Goal: Transaction & Acquisition: Download file/media

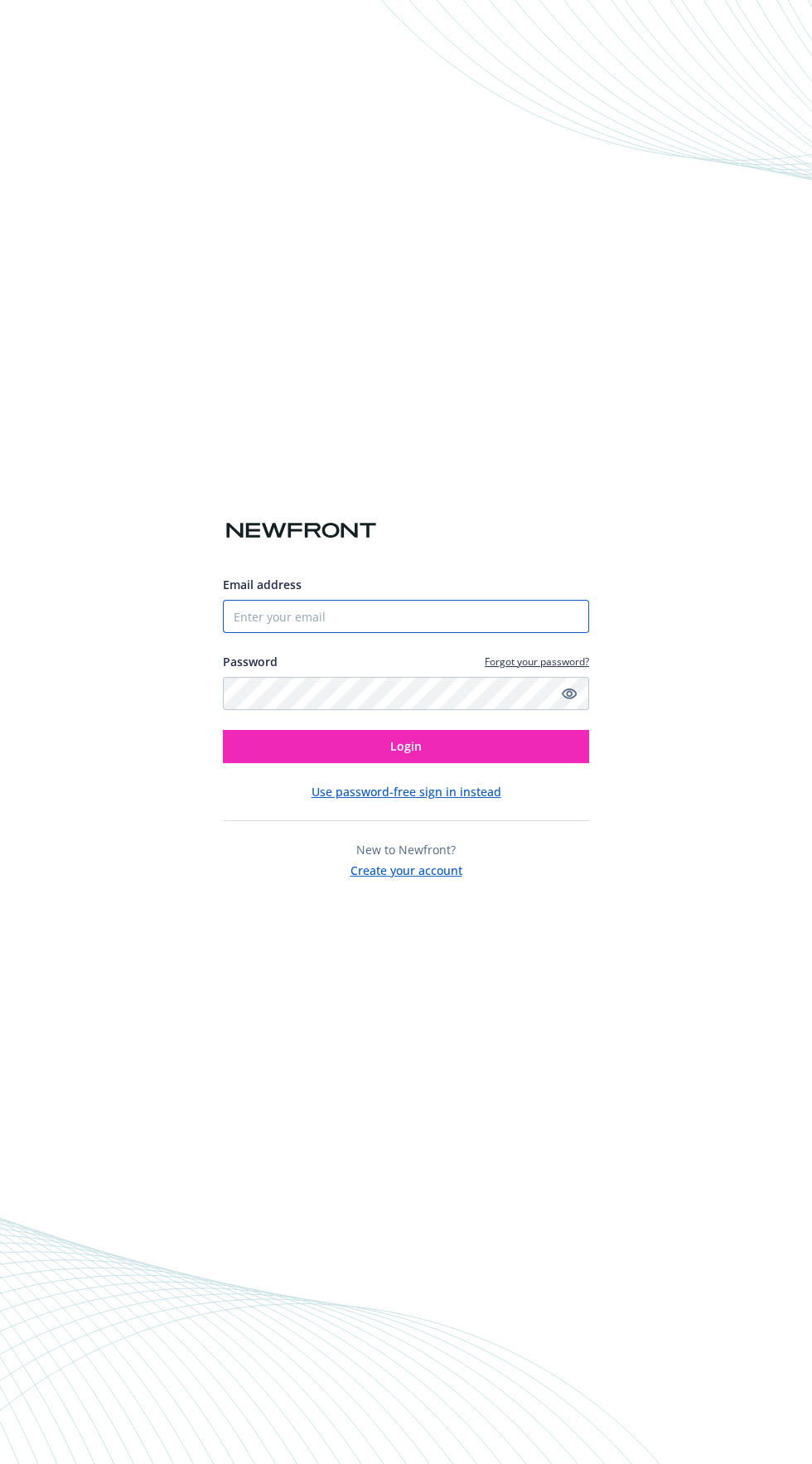
type input "[EMAIL_ADDRESS][DOMAIN_NAME]"
click at [223, 730] on button "Login" at bounding box center [406, 746] width 366 height 33
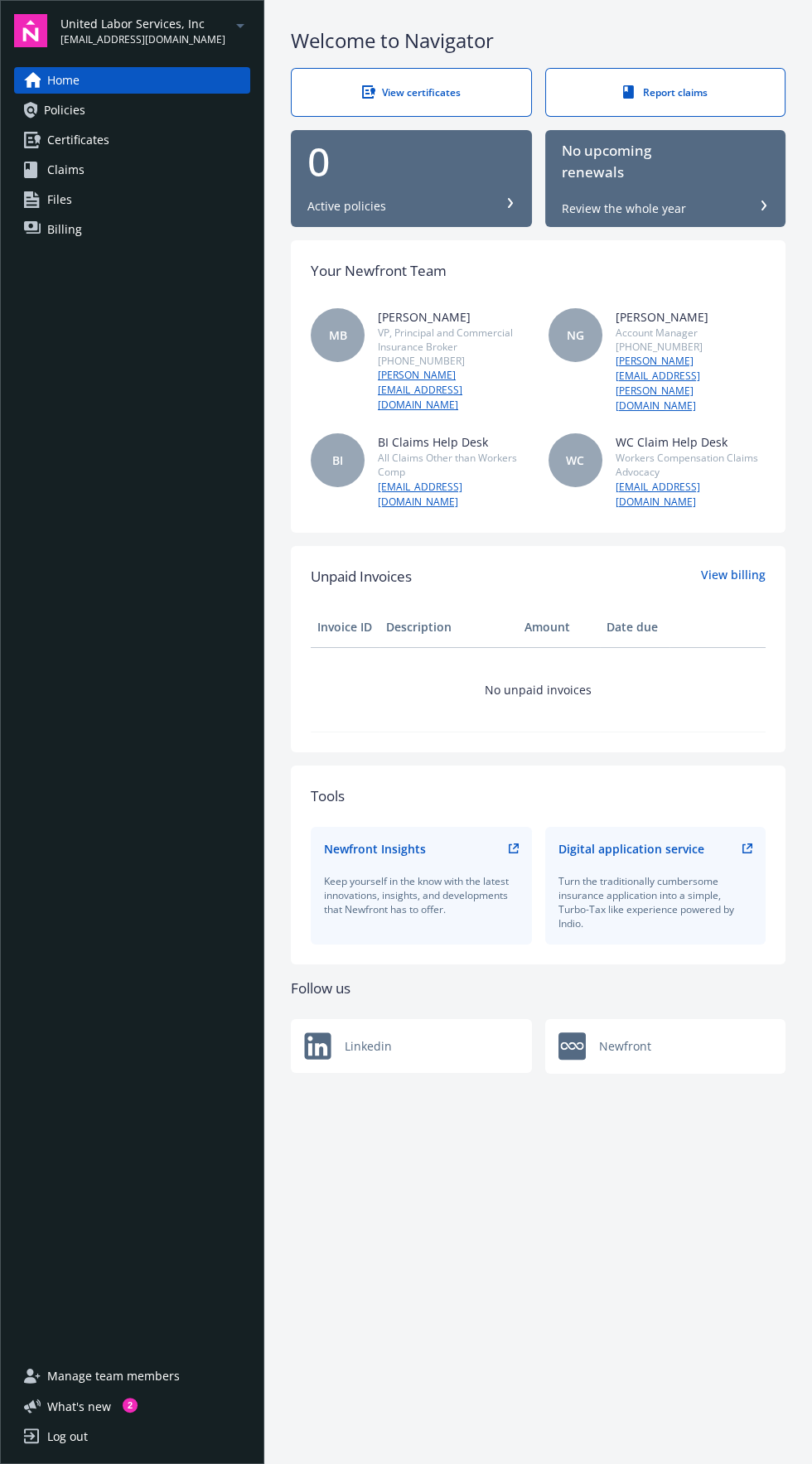
click at [168, 42] on span "[EMAIL_ADDRESS][DOMAIN_NAME]" at bounding box center [142, 40] width 165 height 15
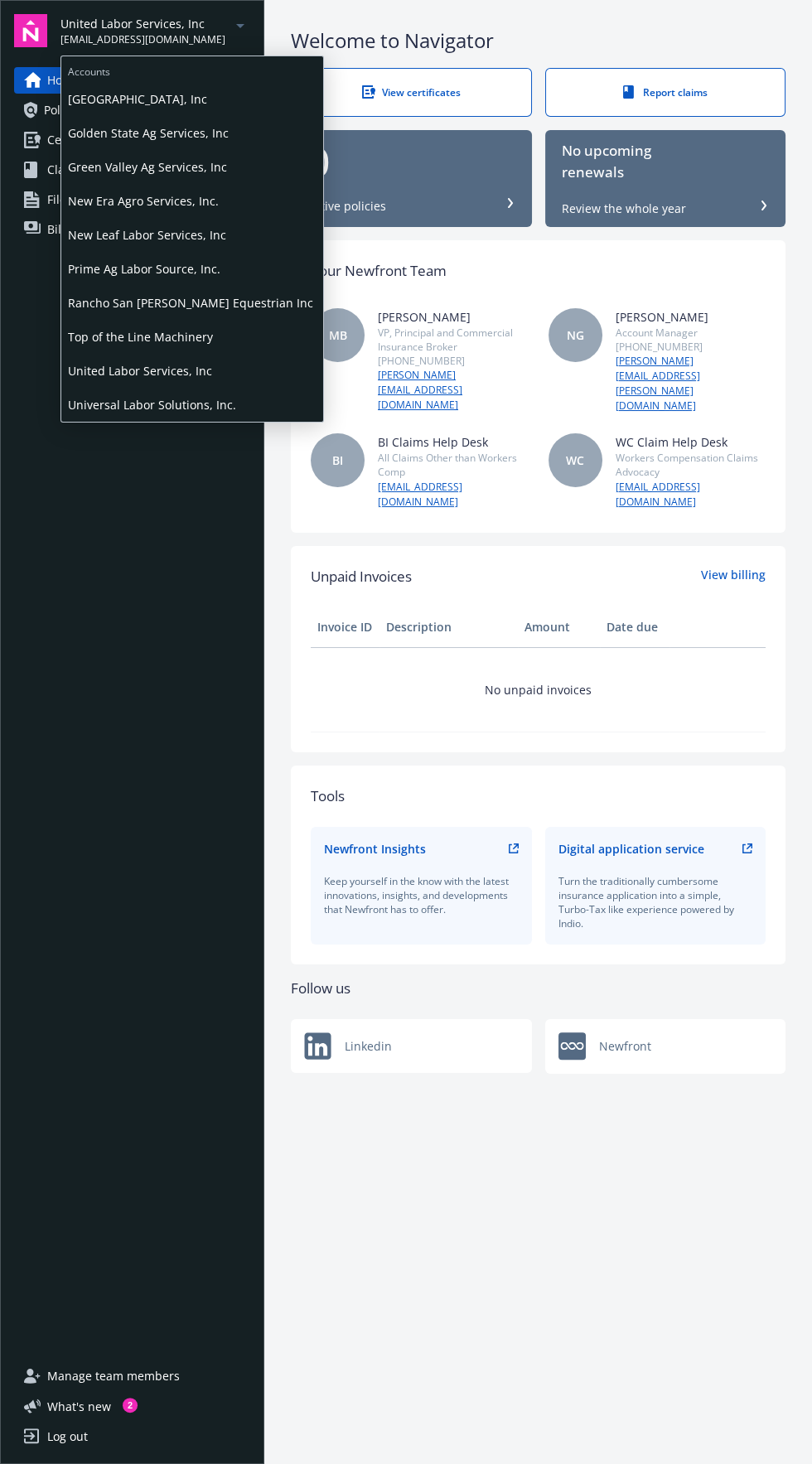
click at [182, 411] on span "Universal Labor Solutions, Inc." at bounding box center [192, 404] width 249 height 34
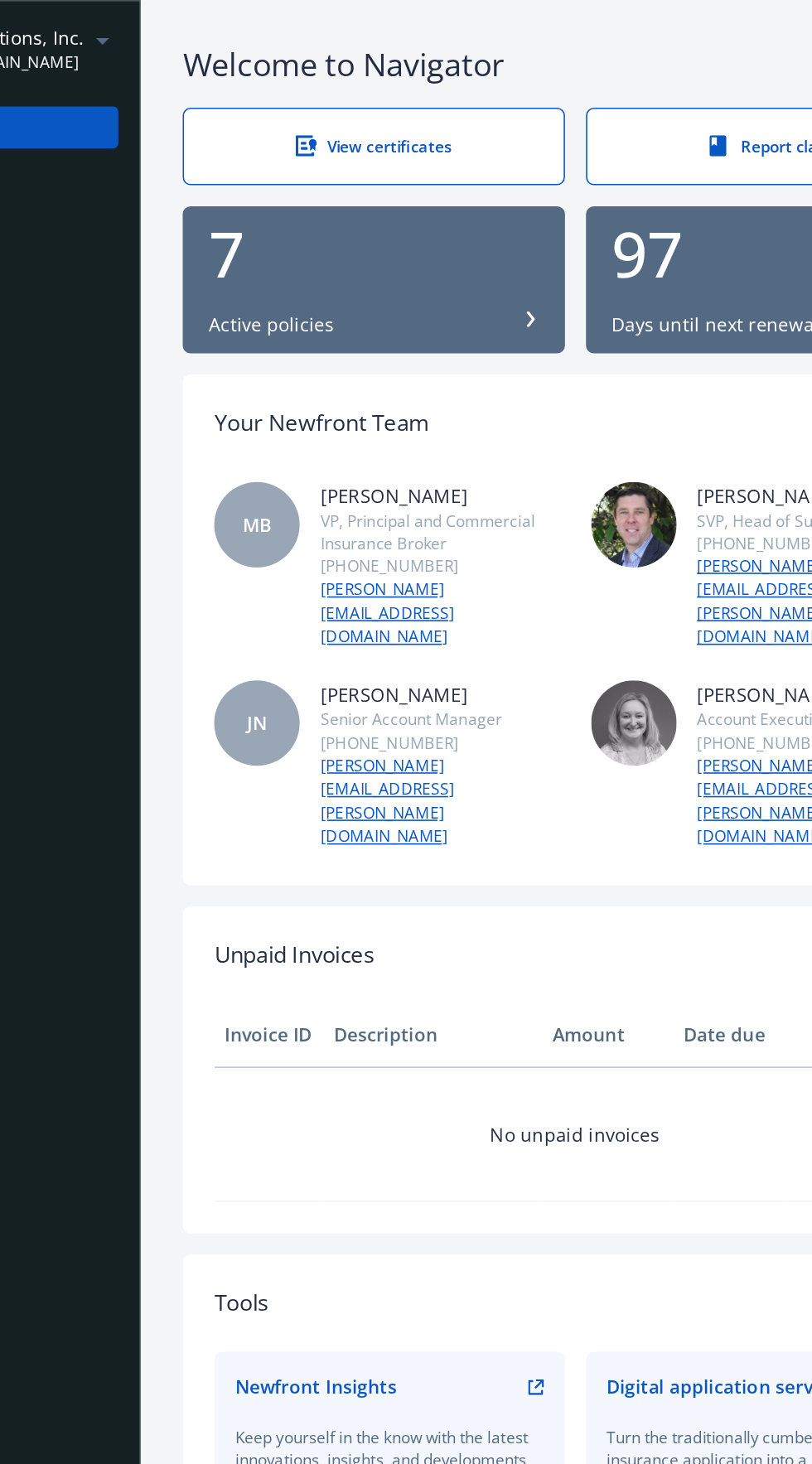
click at [456, 101] on link "View certificates" at bounding box center [411, 92] width 241 height 49
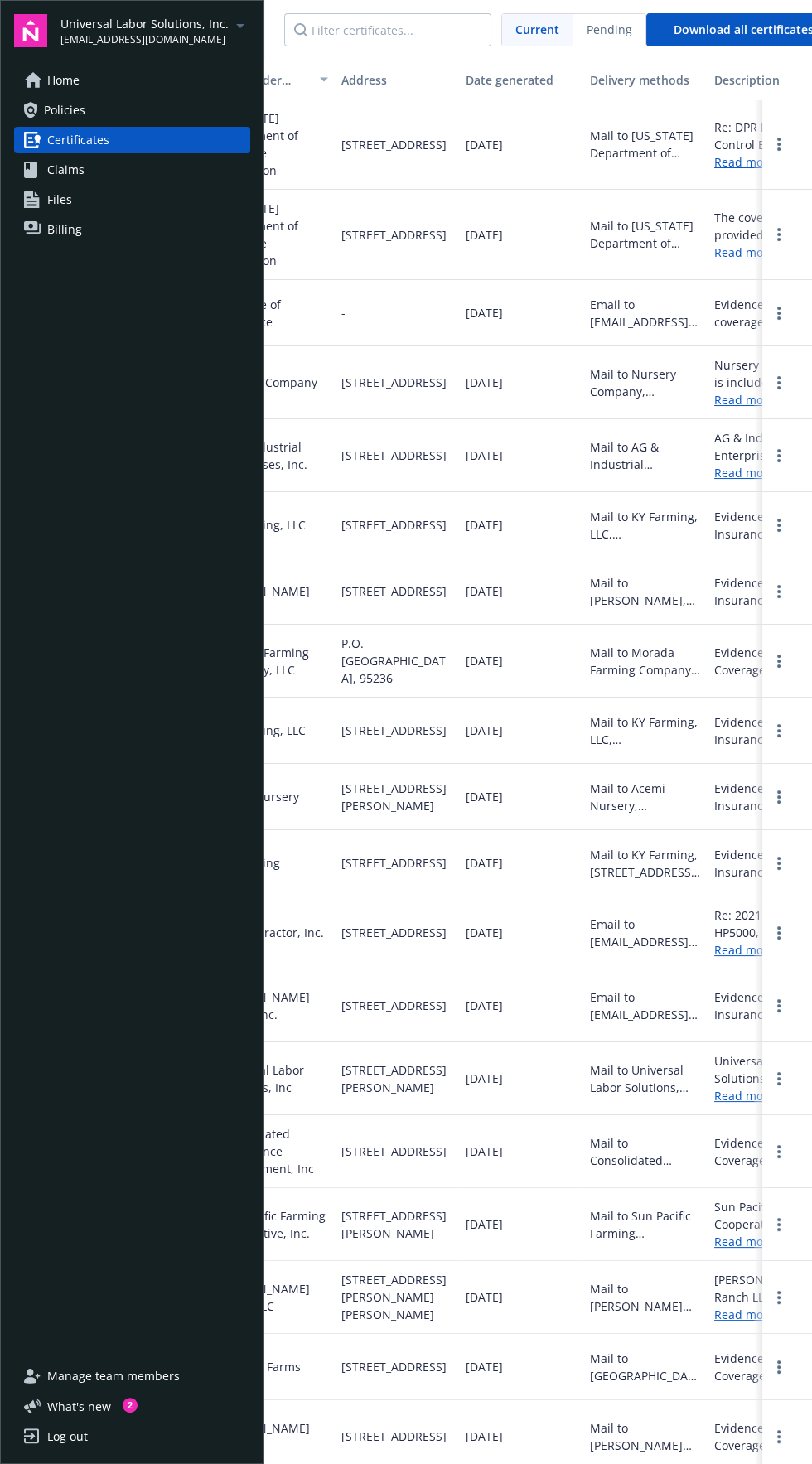
scroll to position [0, 302]
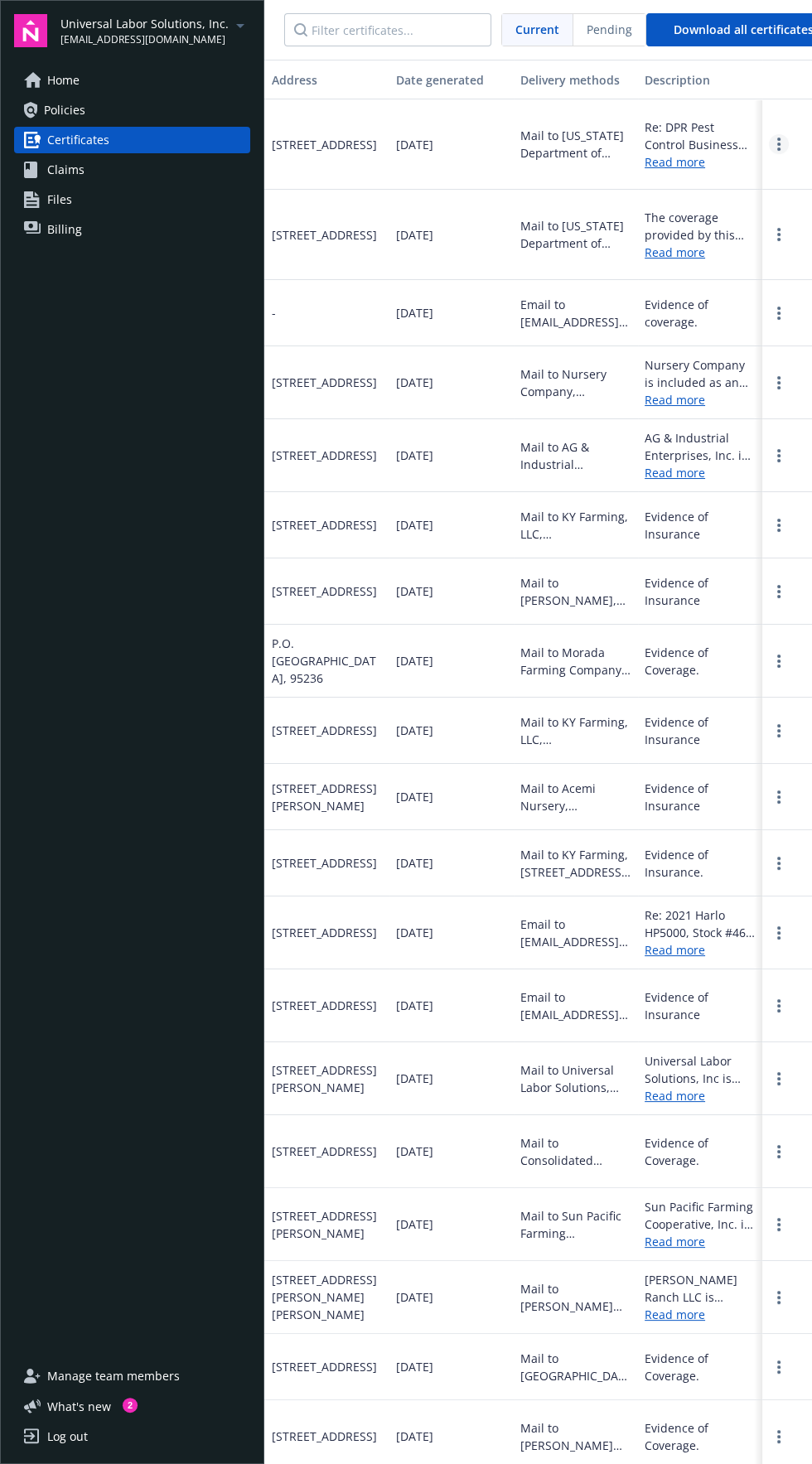
click at [779, 138] on circle "more" at bounding box center [779, 140] width 4 height 4
click at [739, 166] on link "Download" at bounding box center [733, 169] width 109 height 33
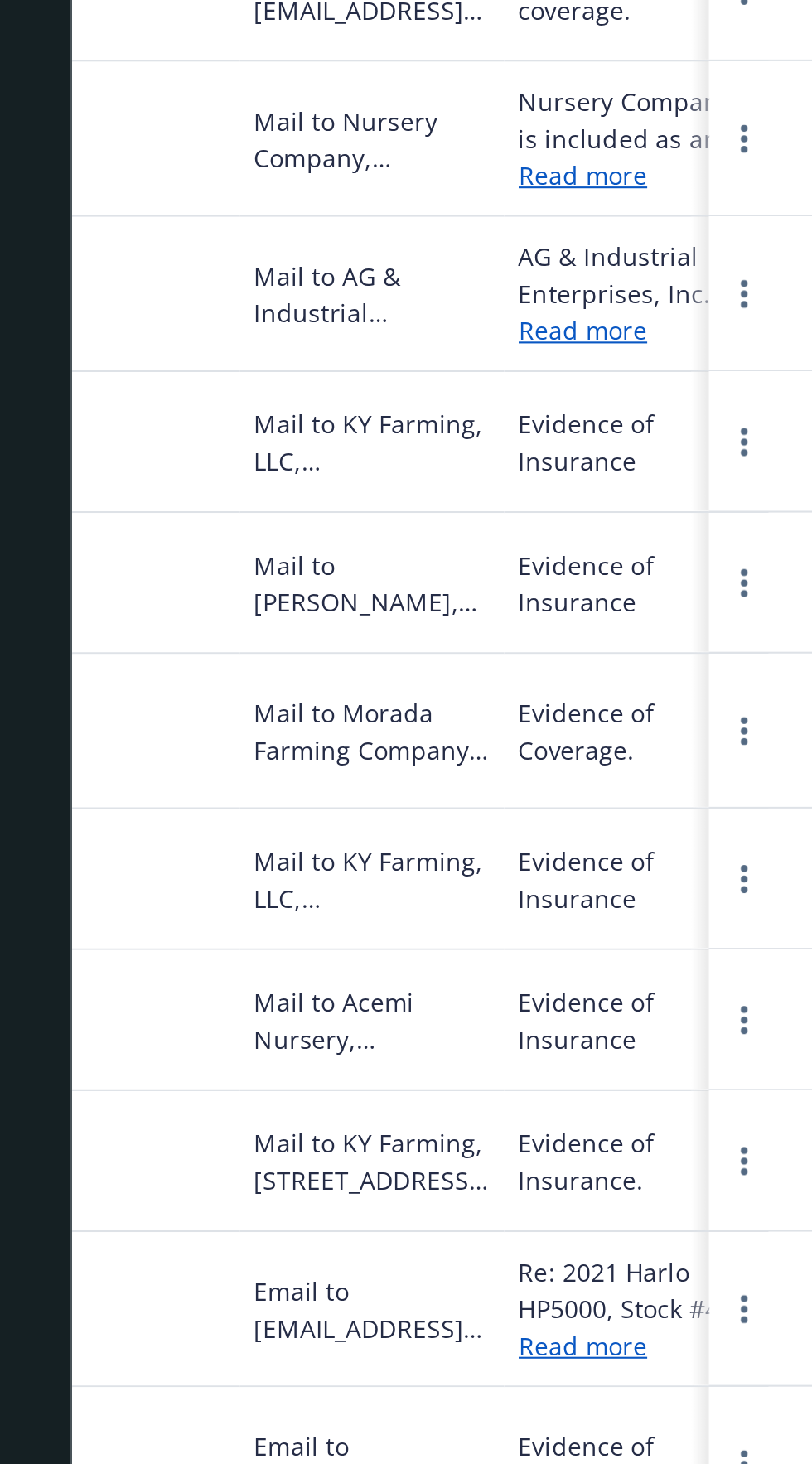
scroll to position [0, 302]
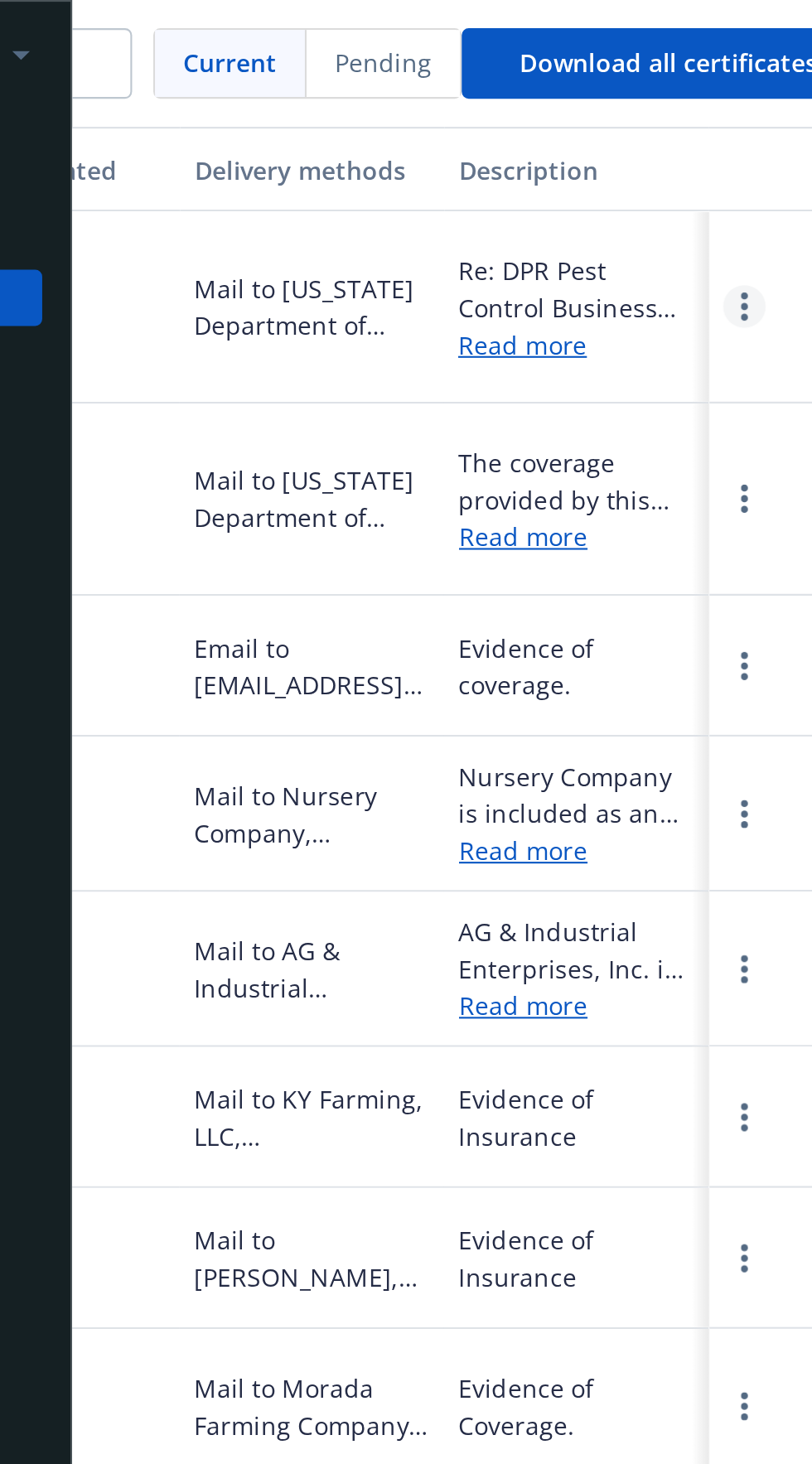
click at [579, 142] on circle "more" at bounding box center [580, 144] width 4 height 4
click at [518, 165] on link "Download" at bounding box center [534, 169] width 109 height 33
